Goal: Task Accomplishment & Management: Manage account settings

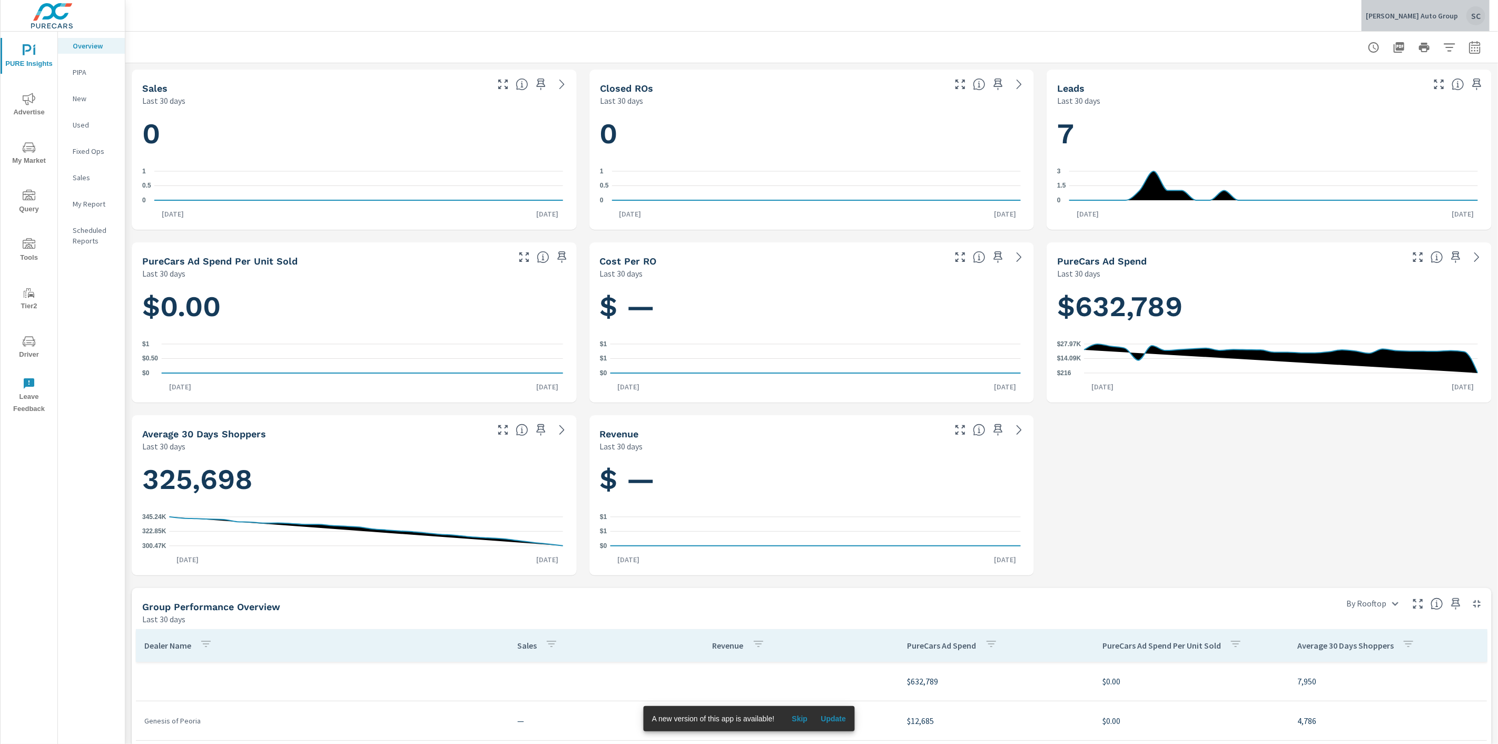
click at [1477, 11] on div "SC" at bounding box center [1475, 15] width 19 height 19
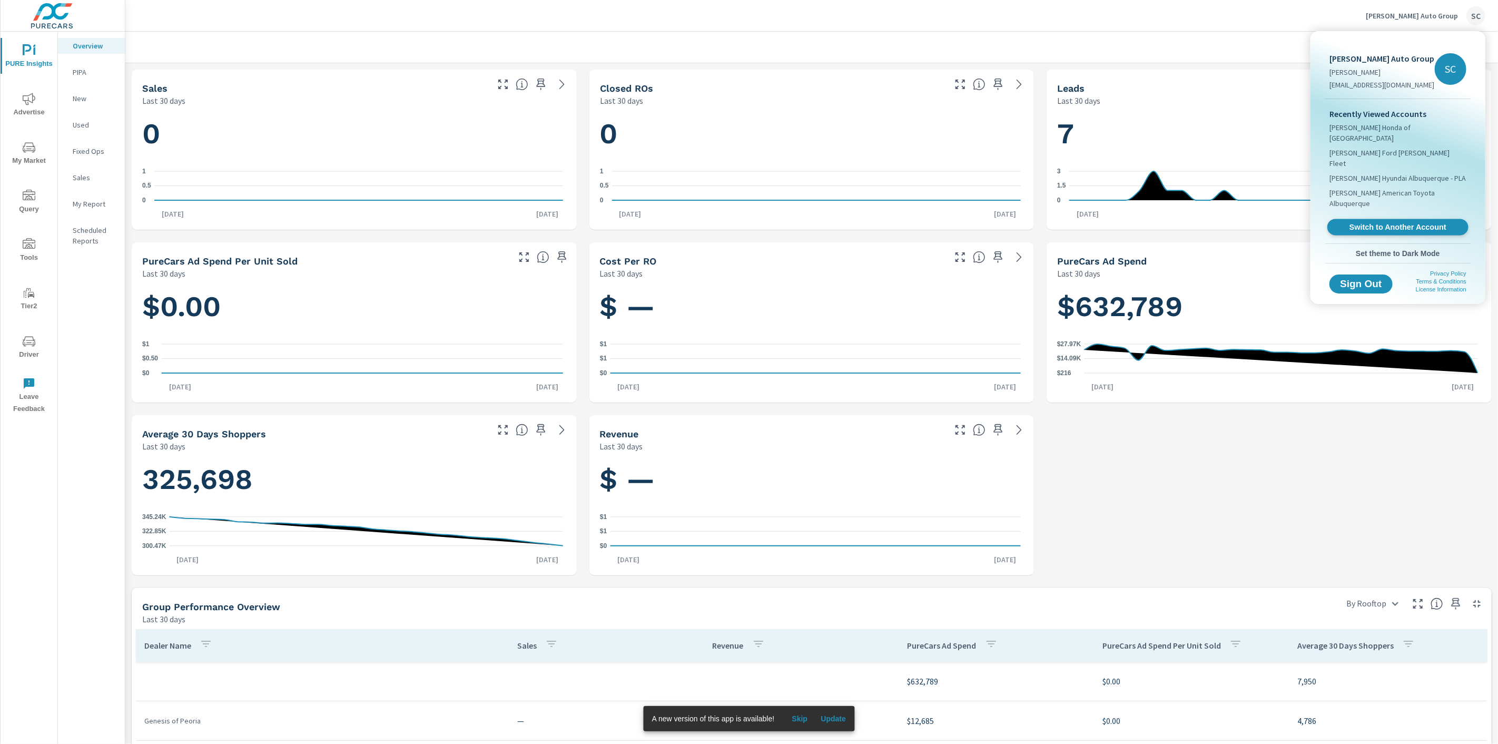
click at [1398, 222] on span "Switch to Another Account" at bounding box center [1397, 227] width 129 height 10
